Goal: Obtain resource: Download file/media

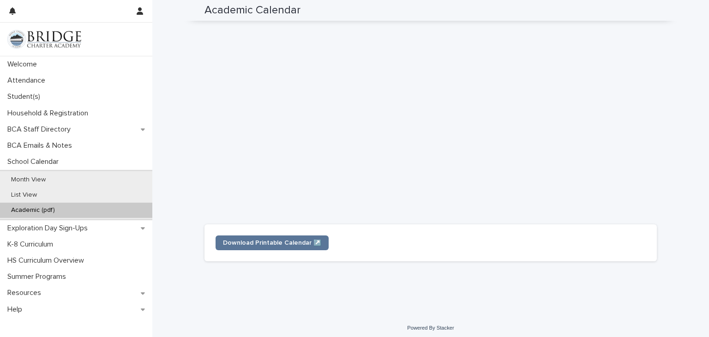
scroll to position [262, 0]
click at [293, 240] on span "Download Printable Calendar ↗️" at bounding box center [272, 239] width 98 height 6
click at [171, 151] on div "Loading... Saving… Loading... Saving… Academic Calendar Academic Calendar Sorry…" at bounding box center [430, 25] width 556 height 572
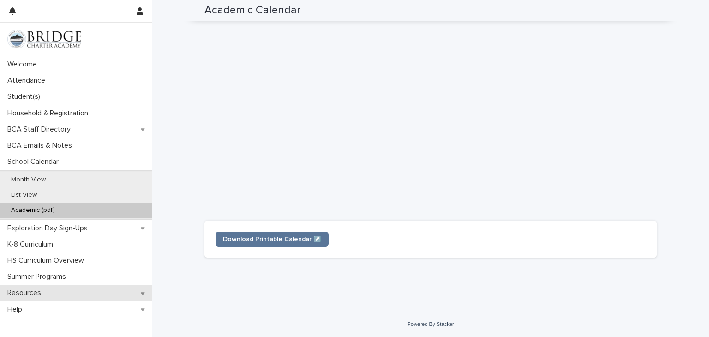
click at [39, 295] on p "Resources" at bounding box center [26, 292] width 45 height 9
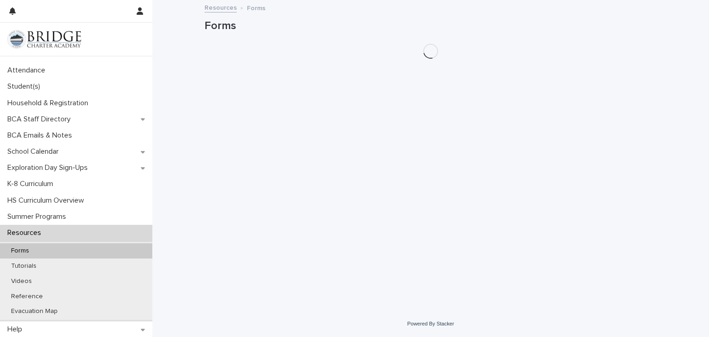
scroll to position [11, 0]
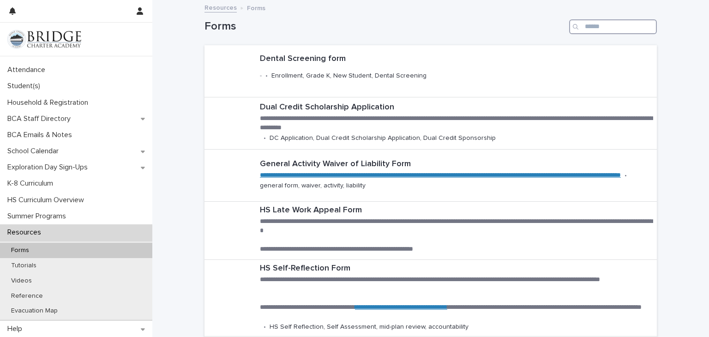
click at [587, 30] on input "Search" at bounding box center [613, 26] width 88 height 15
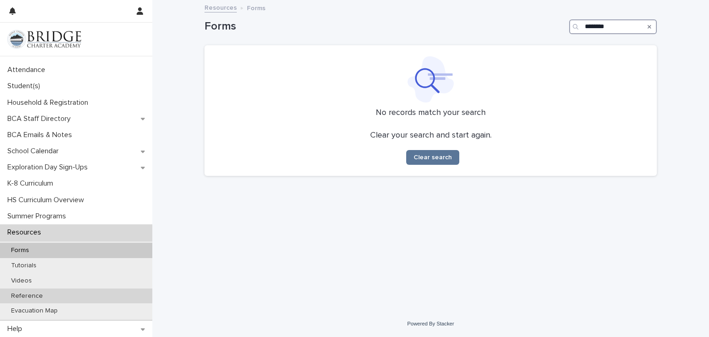
type input "********"
click at [39, 296] on p "Reference" at bounding box center [27, 296] width 47 height 8
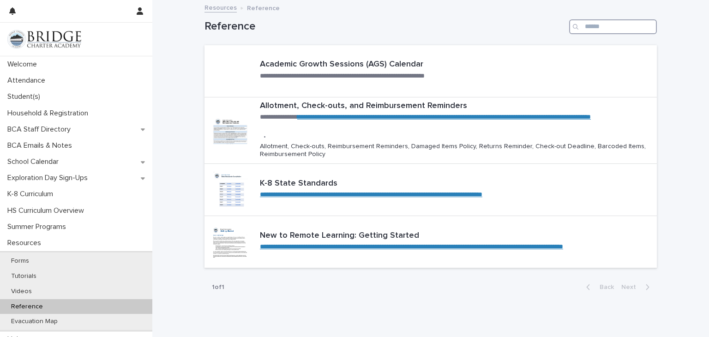
click at [593, 26] on input "Search" at bounding box center [613, 26] width 88 height 15
click at [29, 282] on div "Tutorials" at bounding box center [76, 276] width 152 height 15
